Goal: Information Seeking & Learning: Learn about a topic

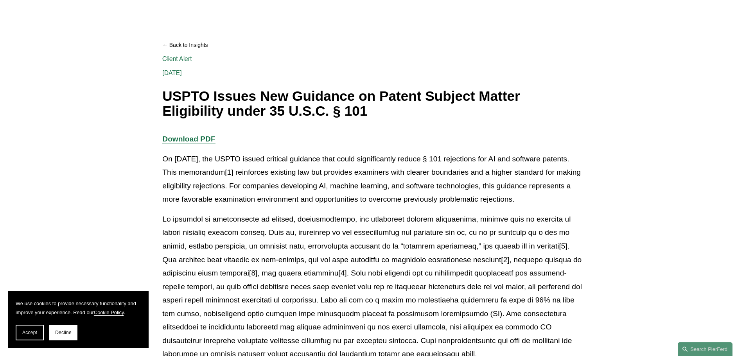
scroll to position [78, 0]
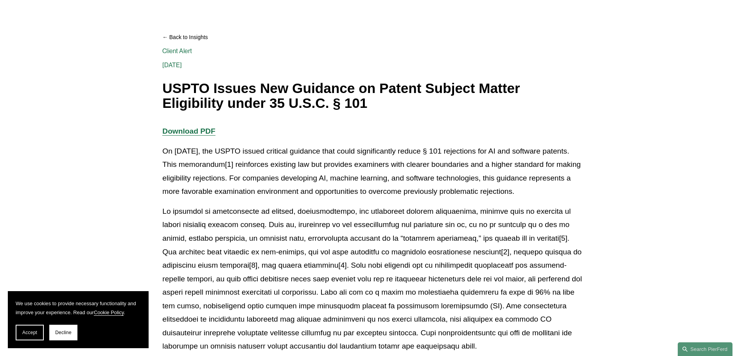
click at [299, 152] on p "On [DATE], the USPTO issued critical guidance that could significantly reduce §…" at bounding box center [372, 172] width 420 height 54
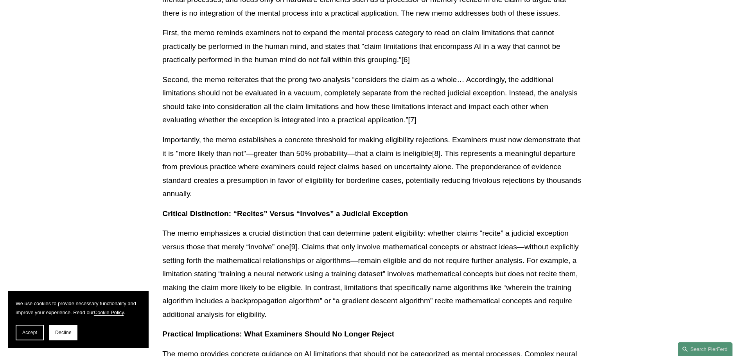
scroll to position [665, 0]
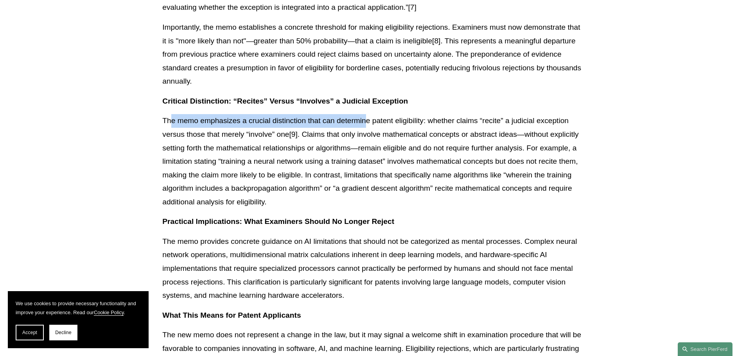
drag, startPoint x: 169, startPoint y: 120, endPoint x: 367, endPoint y: 122, distance: 197.5
click at [367, 122] on p "The memo emphasizes a crucial distinction that can determine patent eligibility…" at bounding box center [372, 161] width 420 height 95
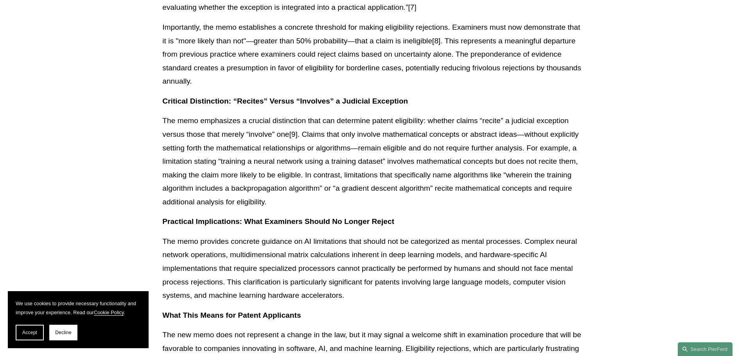
click at [375, 122] on p "The memo emphasizes a crucial distinction that can determine patent eligibility…" at bounding box center [372, 161] width 420 height 95
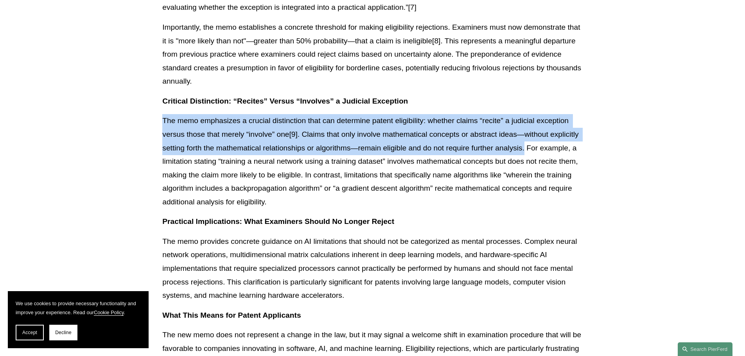
drag, startPoint x: 163, startPoint y: 122, endPoint x: 525, endPoint y: 148, distance: 362.6
click at [525, 148] on p "The memo emphasizes a crucial distinction that can determine patent eligibility…" at bounding box center [372, 161] width 420 height 95
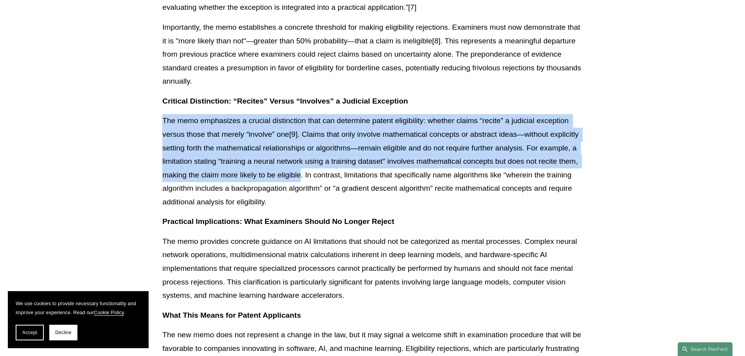
click at [302, 175] on p "The memo emphasizes a crucial distinction that can determine patent eligibility…" at bounding box center [372, 161] width 420 height 95
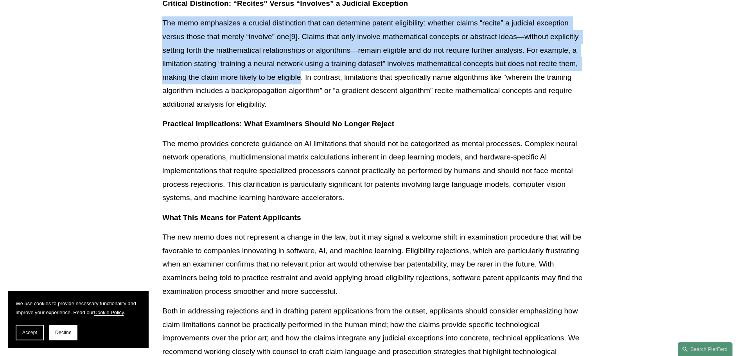
scroll to position [782, 0]
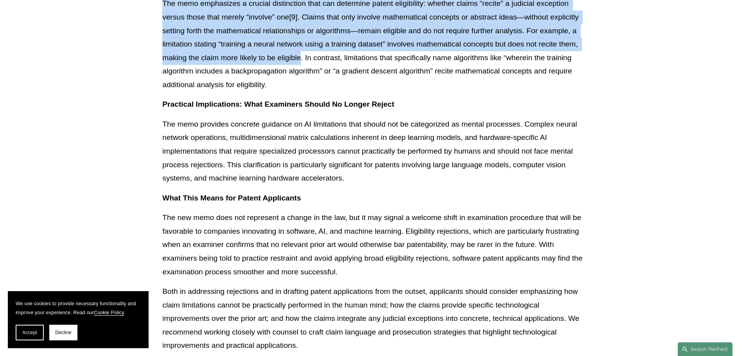
copy p "The memo emphasizes a crucial distinction that can determine patent eligibility…"
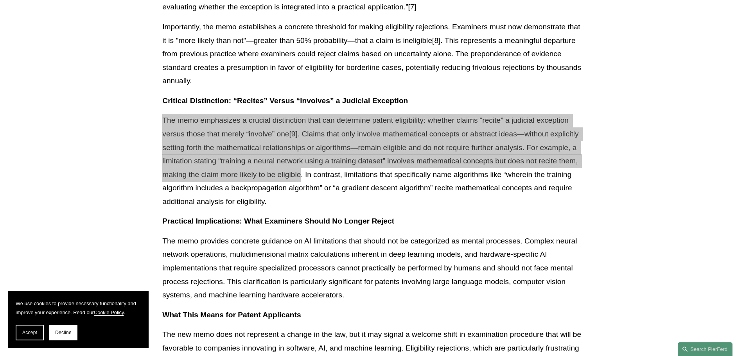
scroll to position [665, 0]
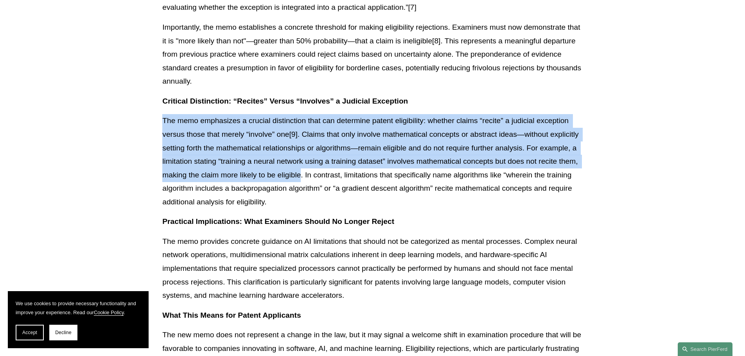
click at [297, 134] on p "The memo emphasizes a crucial distinction that can determine patent eligibility…" at bounding box center [372, 161] width 420 height 95
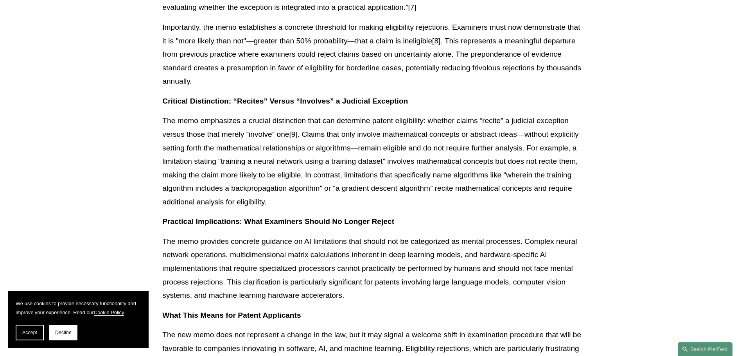
click at [294, 134] on p "The memo emphasizes a crucial distinction that can determine patent eligibility…" at bounding box center [372, 161] width 420 height 95
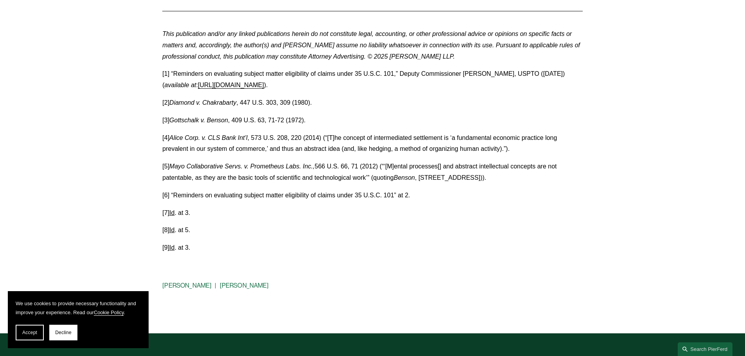
scroll to position [1369, 0]
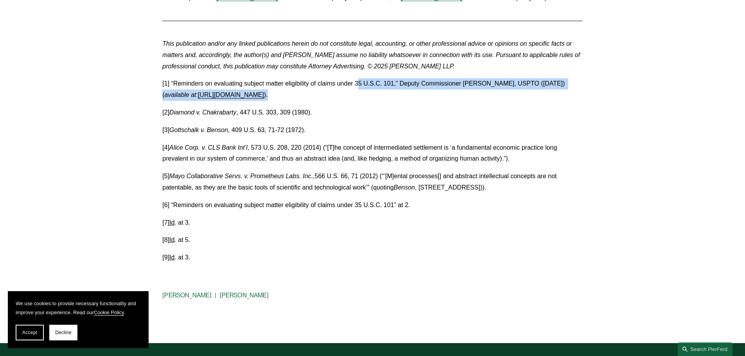
drag, startPoint x: 416, startPoint y: 93, endPoint x: 352, endPoint y: 87, distance: 64.8
click at [357, 84] on p "[1] “Reminders on evaluating subject matter eligibility of claims under 35 U.S.…" at bounding box center [372, 89] width 420 height 23
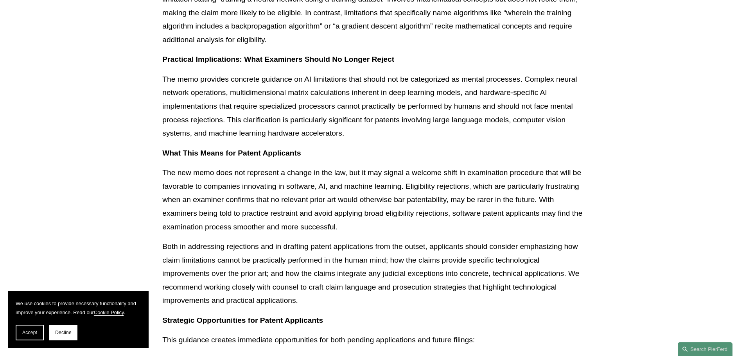
scroll to position [743, 0]
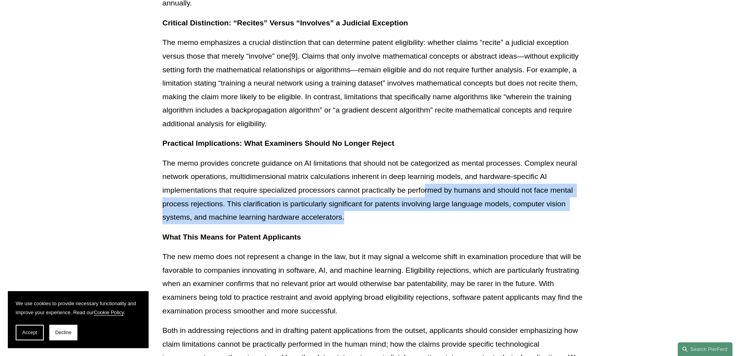
drag, startPoint x: 424, startPoint y: 190, endPoint x: 495, endPoint y: 219, distance: 76.7
click at [495, 219] on p "The memo provides concrete guidance on AI limitations that should not be catego…" at bounding box center [372, 191] width 420 height 68
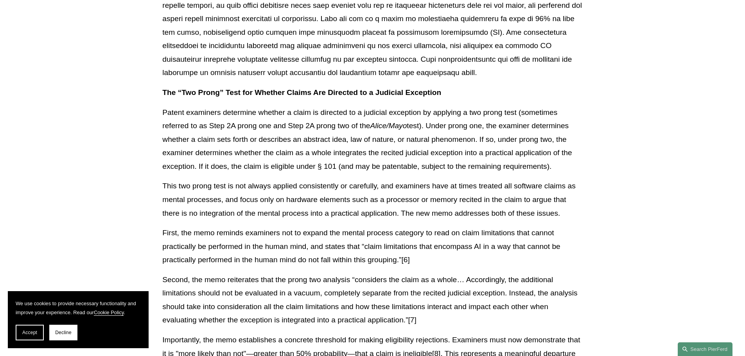
scroll to position [548, 0]
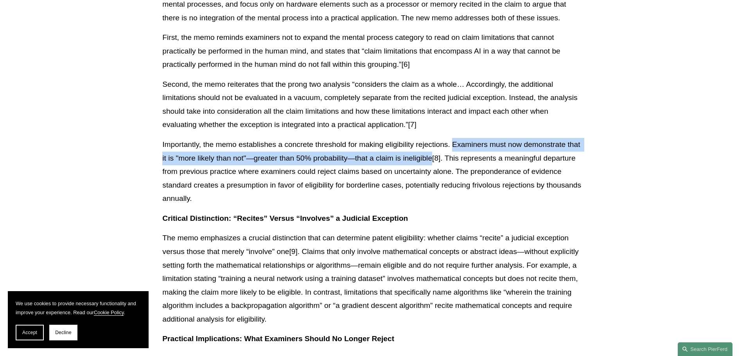
drag, startPoint x: 452, startPoint y: 146, endPoint x: 433, endPoint y: 162, distance: 24.7
click at [433, 162] on p "Importantly, the memo establishes a concrete threshold for making eligibility r…" at bounding box center [372, 172] width 420 height 68
copy p "Examiners must now demonstrate that it is "more likely than not"—greater than 5…"
